Goal: Check status: Check status

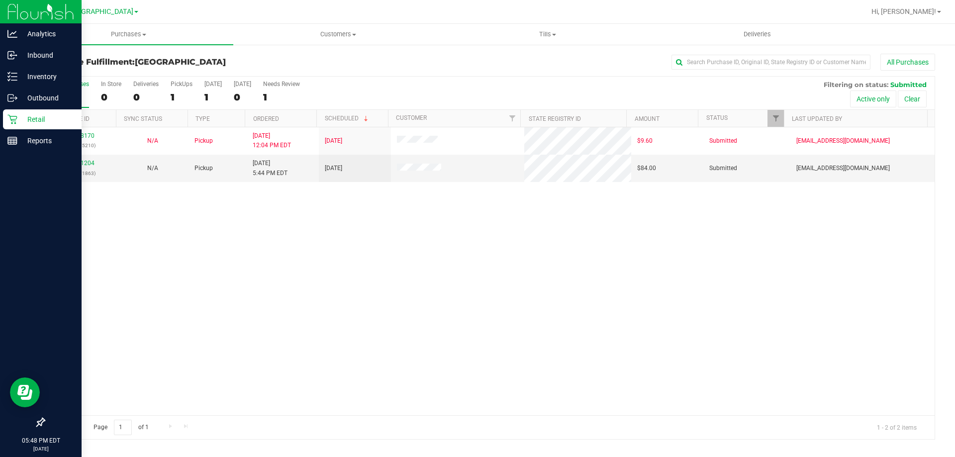
click at [15, 114] on icon at bounding box center [12, 119] width 10 height 10
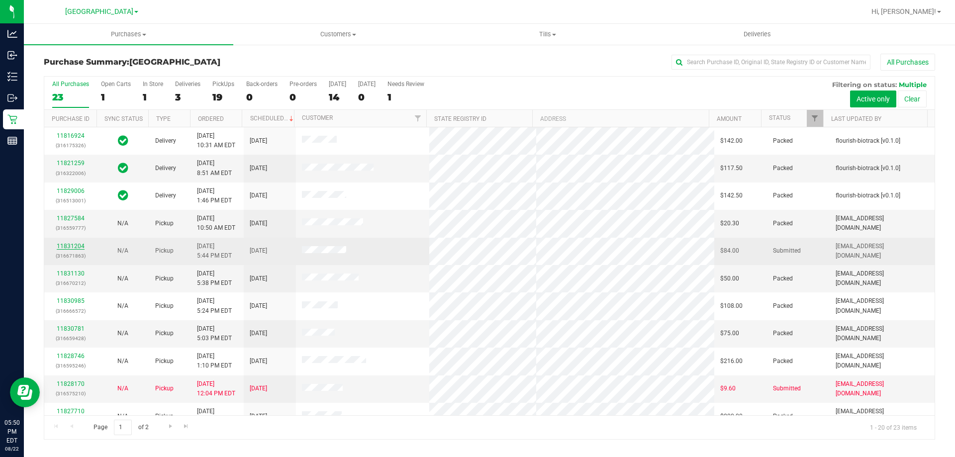
click at [69, 249] on link "11831204" at bounding box center [71, 246] width 28 height 7
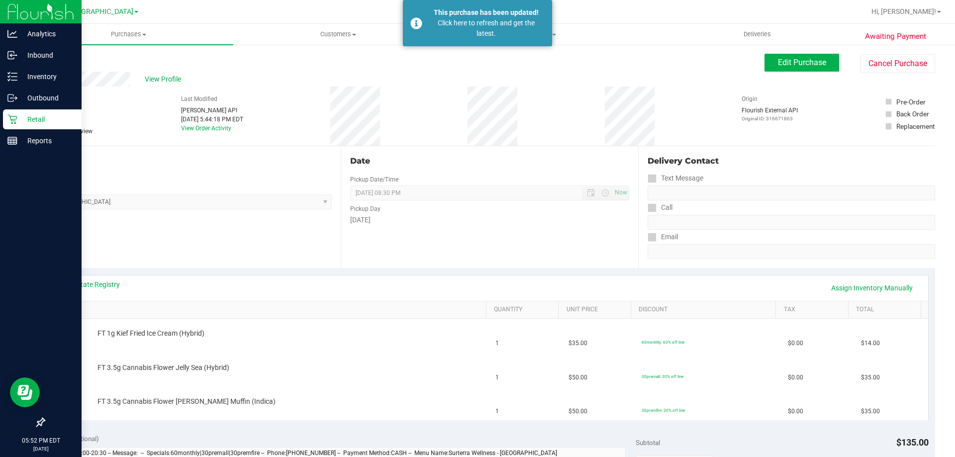
click at [20, 113] on p "Retail" at bounding box center [47, 119] width 60 height 12
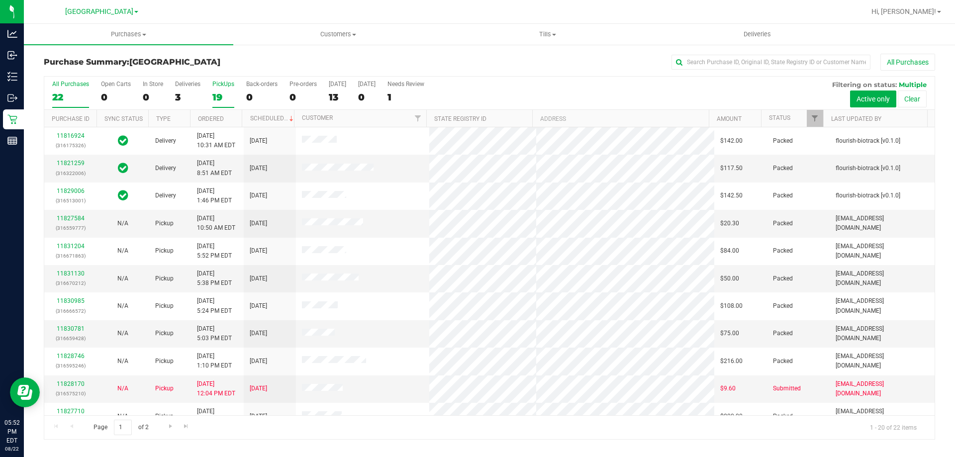
click at [215, 88] on label "PickUps 19" at bounding box center [223, 94] width 22 height 27
click at [0, 0] on input "PickUps 19" at bounding box center [0, 0] width 0 height 0
